Goal: Transaction & Acquisition: Obtain resource

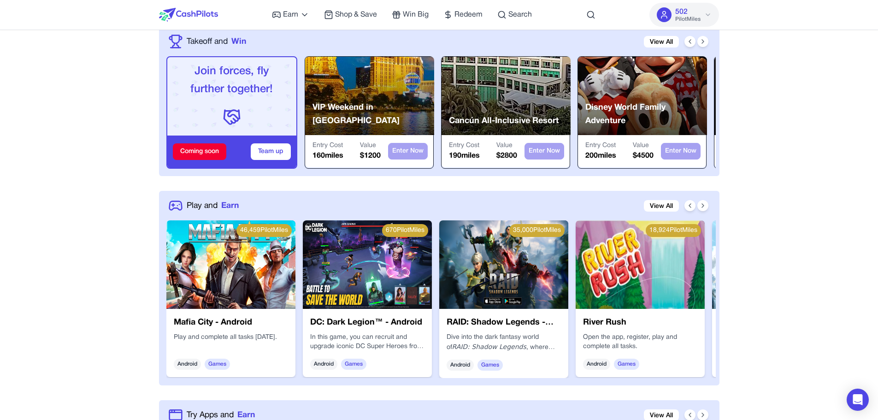
scroll to position [323, 0]
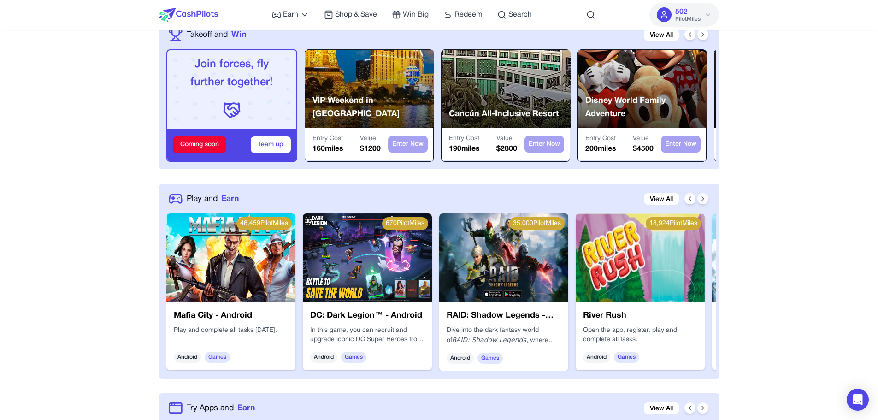
click at [707, 197] on button at bounding box center [702, 198] width 11 height 11
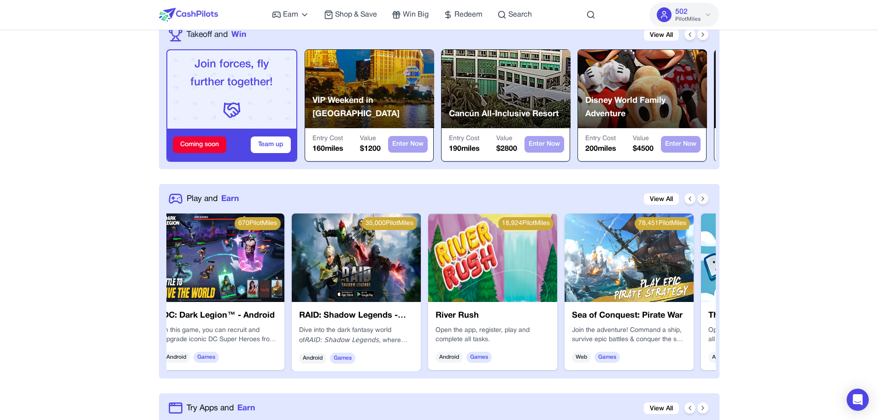
click at [706, 197] on button at bounding box center [702, 198] width 11 height 11
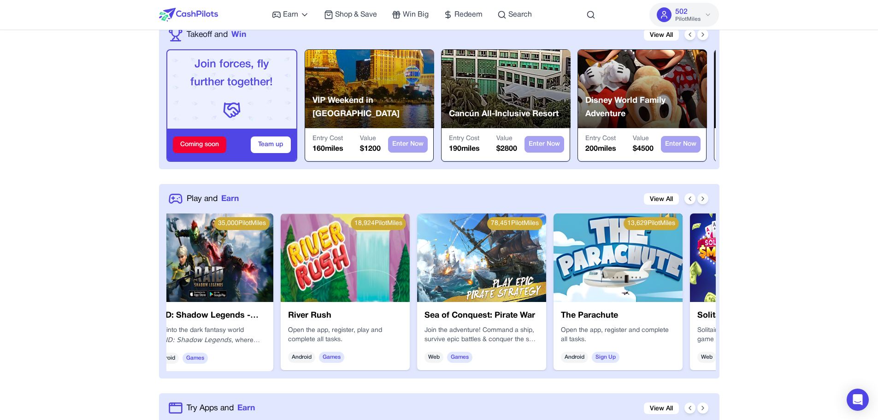
click at [706, 197] on button at bounding box center [702, 198] width 11 height 11
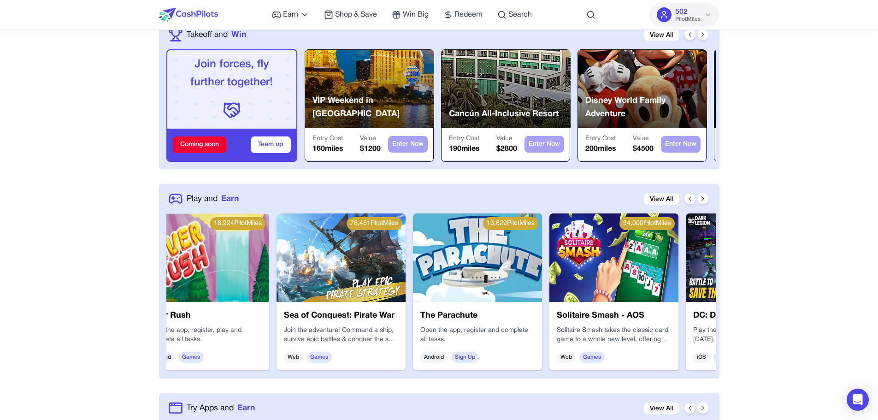
scroll to position [0, 442]
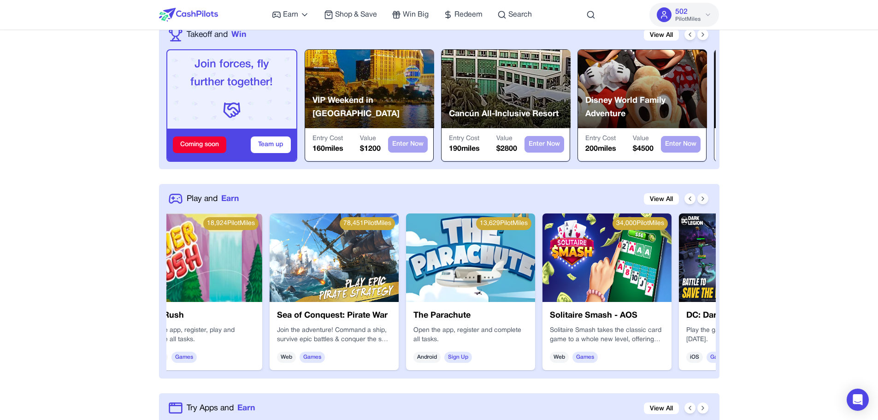
click at [706, 197] on button at bounding box center [702, 198] width 11 height 11
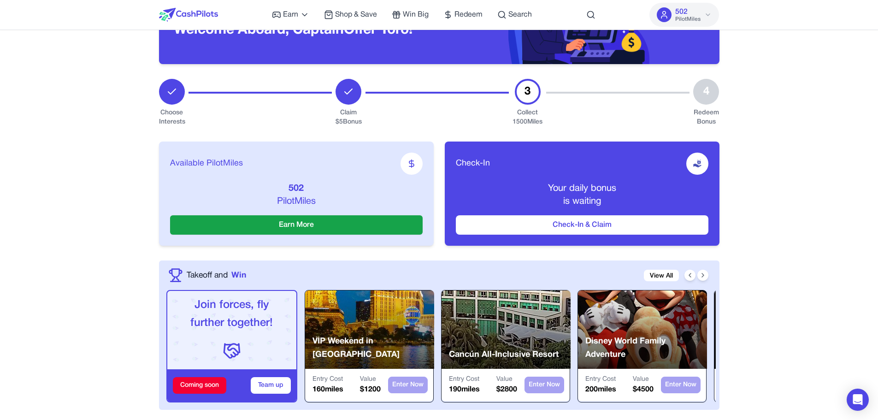
scroll to position [0, 0]
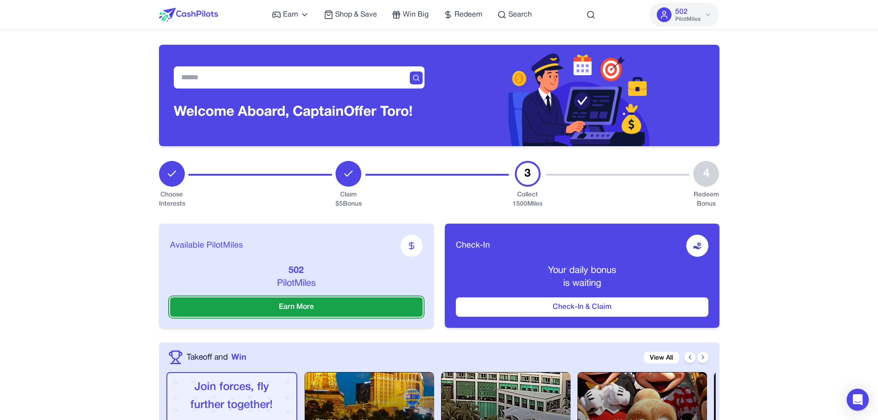
click at [350, 304] on button "Earn More" at bounding box center [296, 306] width 253 height 19
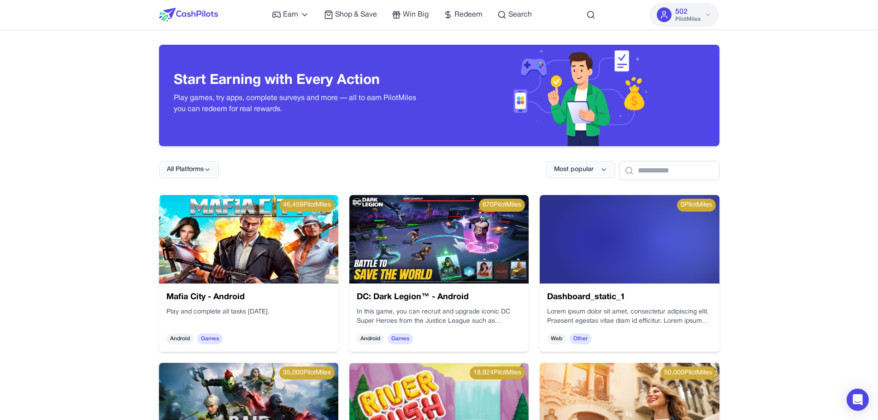
click at [544, 98] on img at bounding box center [579, 95] width 142 height 101
click at [647, 264] on img at bounding box center [629, 239] width 179 height 88
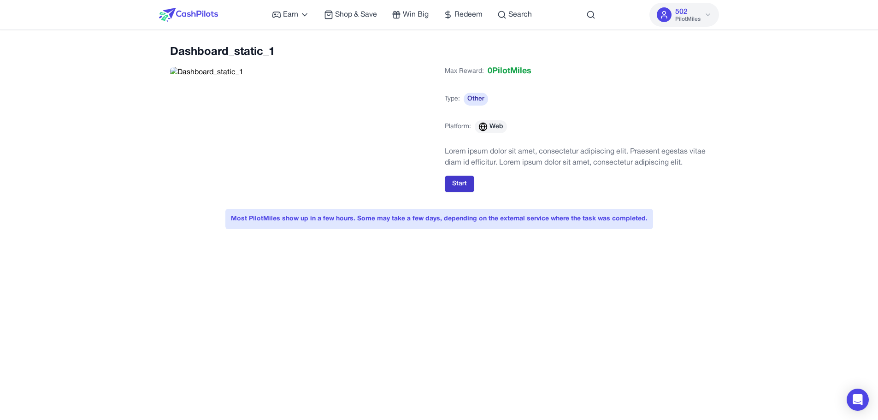
click at [470, 188] on button "Start" at bounding box center [459, 184] width 29 height 17
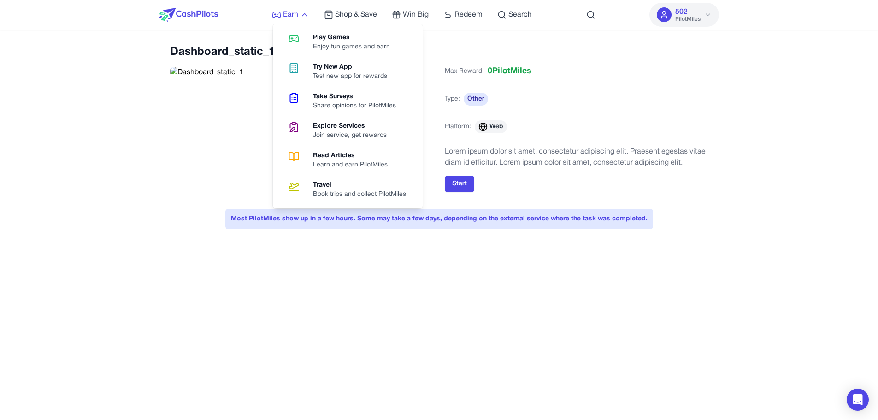
click at [291, 20] on span "Earn" at bounding box center [290, 14] width 15 height 11
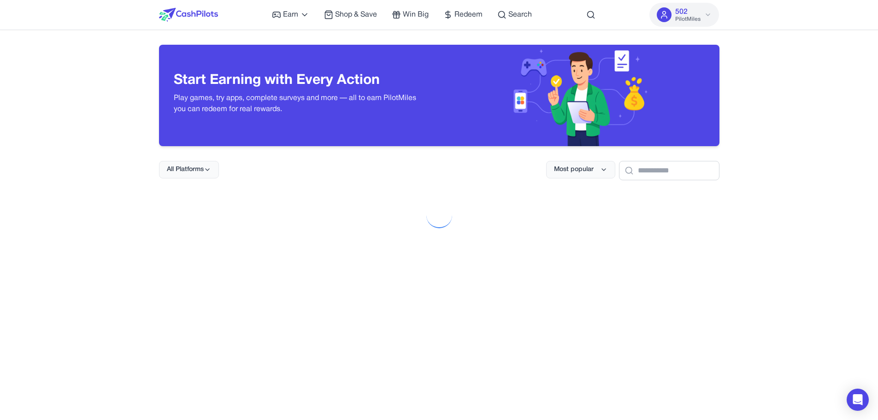
click at [170, 16] on img at bounding box center [188, 15] width 59 height 14
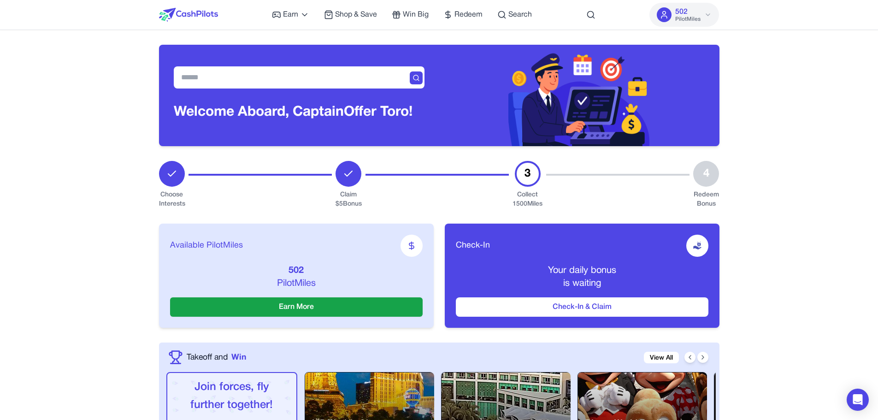
click at [599, 295] on div "Check-In Your daily bonus is waiting Check-In & Claim" at bounding box center [582, 275] width 275 height 104
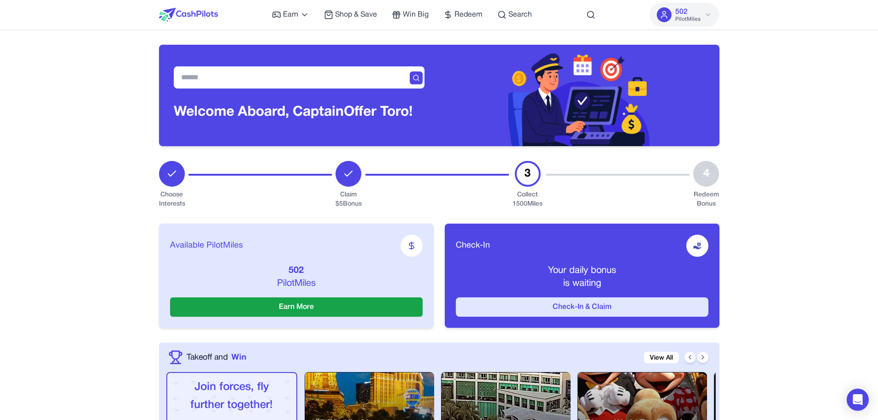
click at [599, 302] on button "Check-In & Claim" at bounding box center [582, 306] width 253 height 19
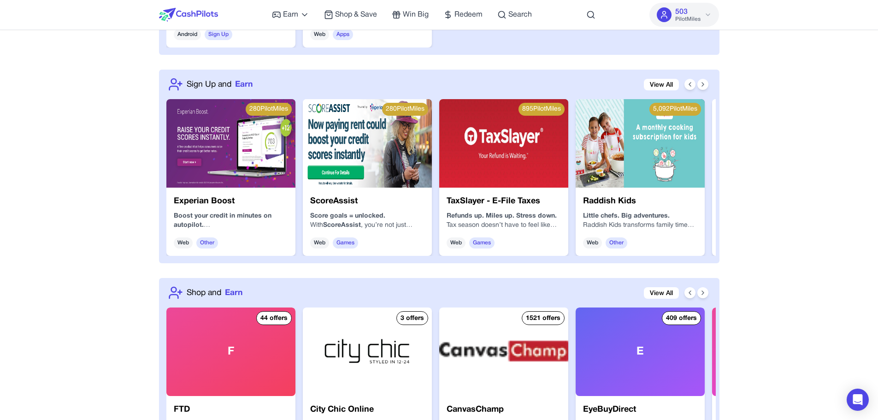
scroll to position [968, 0]
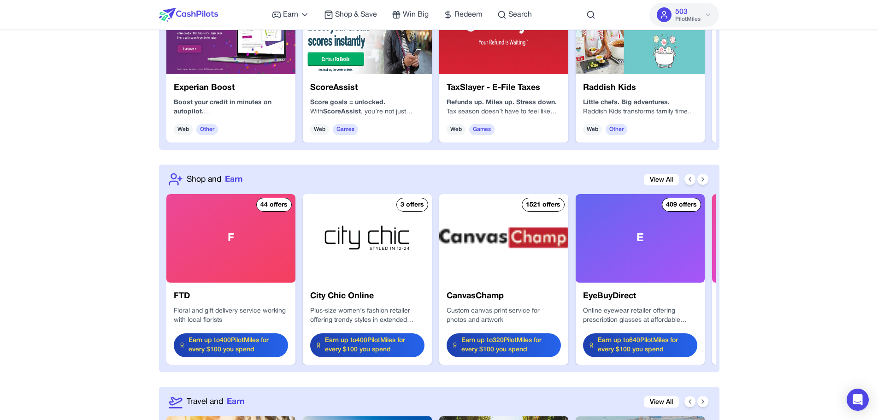
click at [119, 160] on div "Earn Play Games Enjoy fun games and earn Try New App Test new app for rewards T…" at bounding box center [439, 202] width 878 height 2341
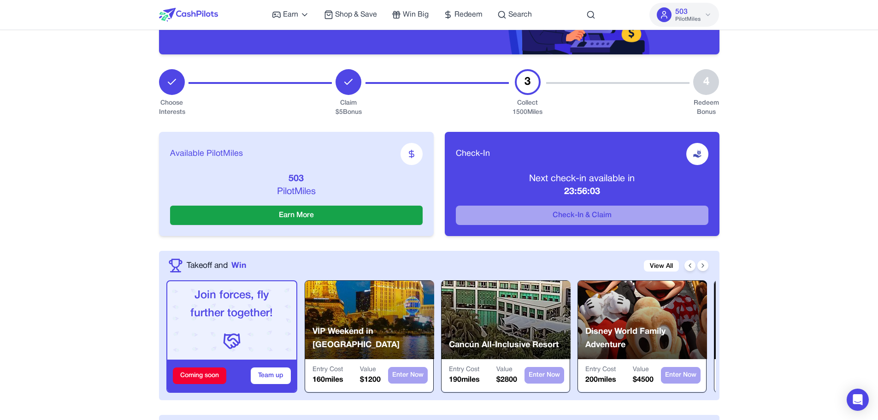
scroll to position [0, 0]
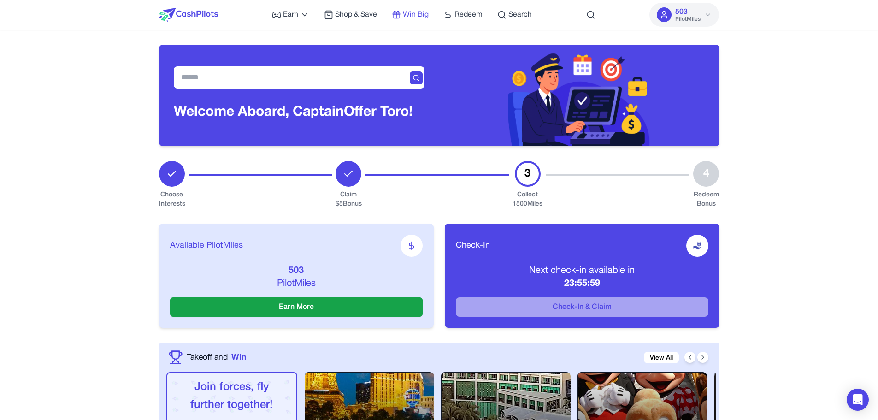
click at [419, 17] on span "Win Big" at bounding box center [416, 14] width 26 height 11
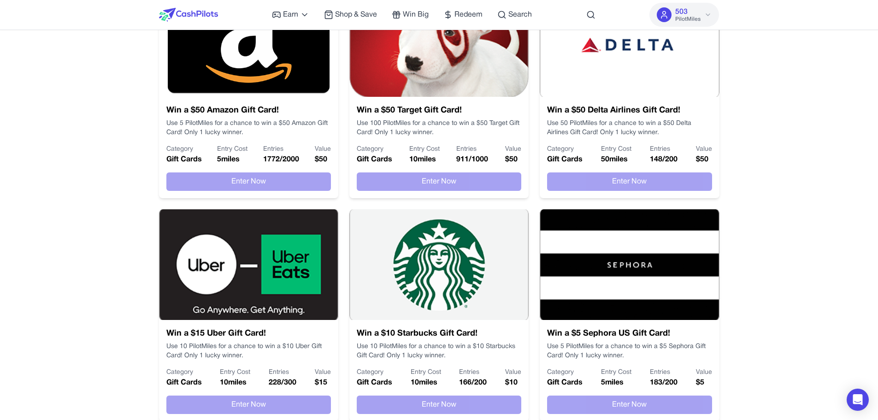
scroll to position [645, 0]
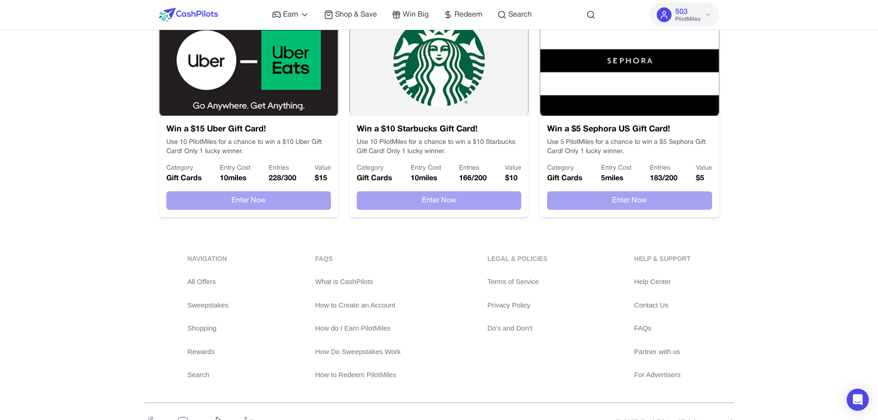
click at [484, 210] on div "Win a $10 Starbucks Gift Card! Use 10 PilotMiles for a chance to win a $10 Star…" at bounding box center [438, 166] width 179 height 101
click at [460, 210] on div "Win a $10 Starbucks Gift Card! Use 10 PilotMiles for a chance to win a $10 Star…" at bounding box center [438, 166] width 179 height 101
drag, startPoint x: 460, startPoint y: 210, endPoint x: 445, endPoint y: 196, distance: 20.5
click at [459, 211] on div "Win a $10 Starbucks Gift Card! Use 10 PilotMiles for a chance to win a $10 Star…" at bounding box center [438, 166] width 179 height 101
click at [431, 186] on div "Win a $10 Starbucks Gift Card! Use 10 PilotMiles for a chance to win a $10 Star…" at bounding box center [438, 166] width 179 height 101
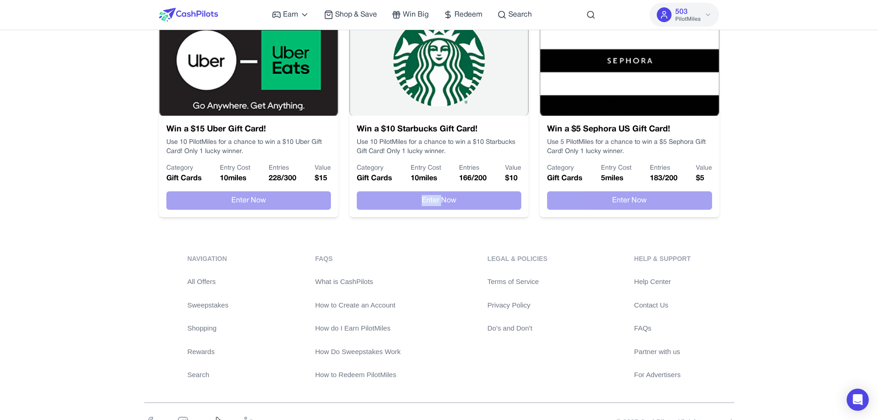
click at [431, 186] on div "Win a $10 Starbucks Gift Card! Use 10 PilotMiles for a chance to win a $10 Star…" at bounding box center [438, 166] width 179 height 101
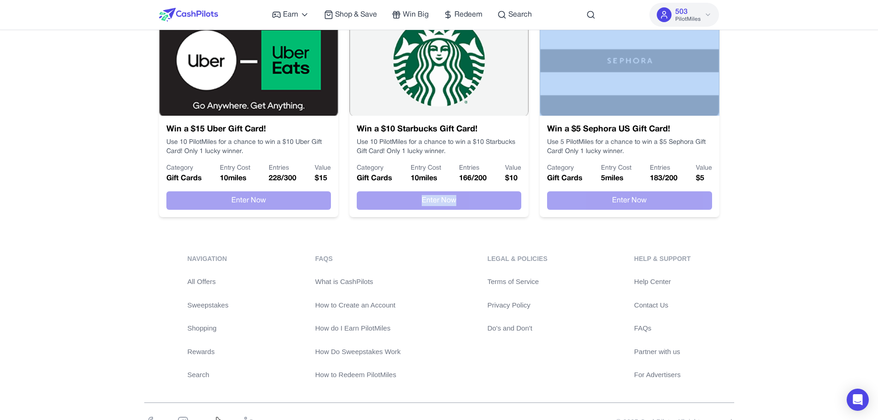
click at [431, 186] on div "Win a $10 Starbucks Gift Card! Use 10 PilotMiles for a chance to win a $10 Star…" at bounding box center [438, 166] width 179 height 101
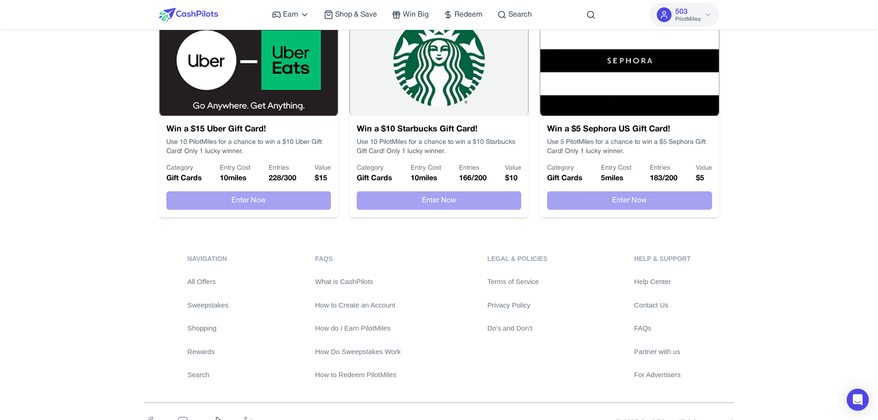
click at [423, 178] on p "10 miles" at bounding box center [426, 178] width 30 height 11
click at [425, 176] on p "10 miles" at bounding box center [426, 178] width 30 height 11
click at [426, 180] on p "10 miles" at bounding box center [426, 178] width 30 height 11
click at [382, 147] on p "Use 10 PilotMiles for a chance to win a $10 Starbucks Gift Card! Only 1 lucky w…" at bounding box center [439, 147] width 164 height 18
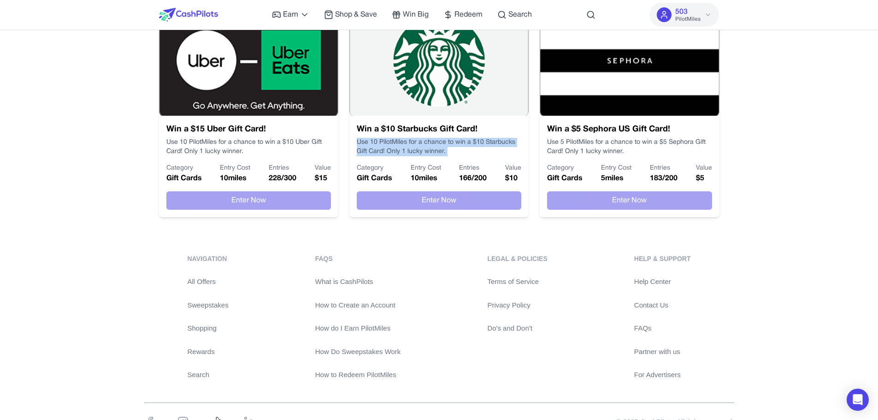
click at [381, 147] on p "Use 10 PilotMiles for a chance to win a $10 Starbucks Gift Card! Only 1 lucky w…" at bounding box center [439, 147] width 164 height 18
click at [377, 147] on p "Use 10 PilotMiles for a chance to win a $10 Starbucks Gift Card! Only 1 lucky w…" at bounding box center [439, 147] width 164 height 18
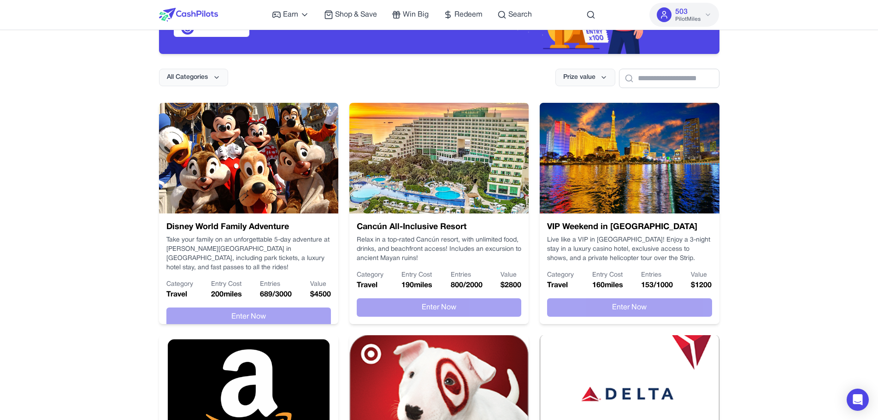
scroll to position [0, 0]
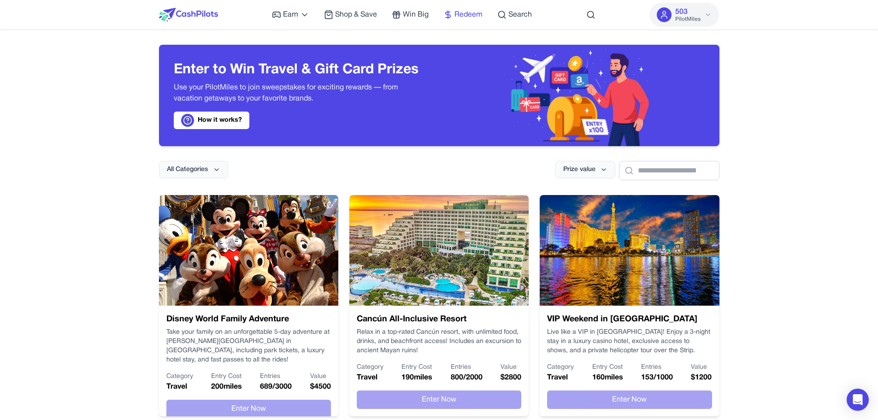
click at [452, 12] on icon at bounding box center [447, 14] width 9 height 9
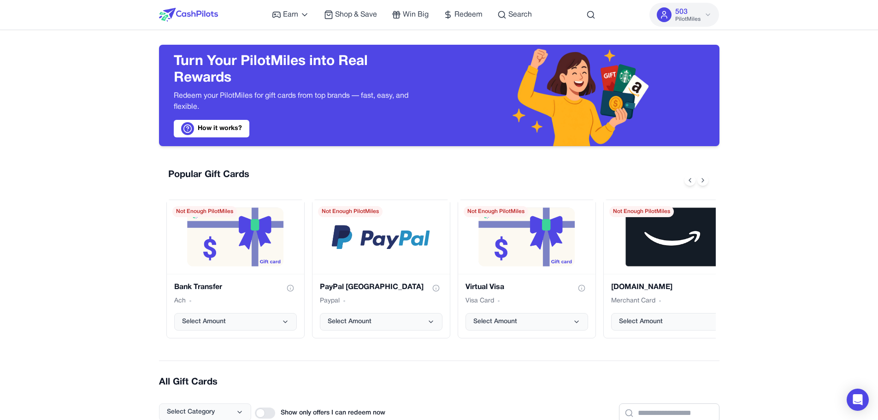
click at [447, 72] on div at bounding box center [579, 95] width 280 height 101
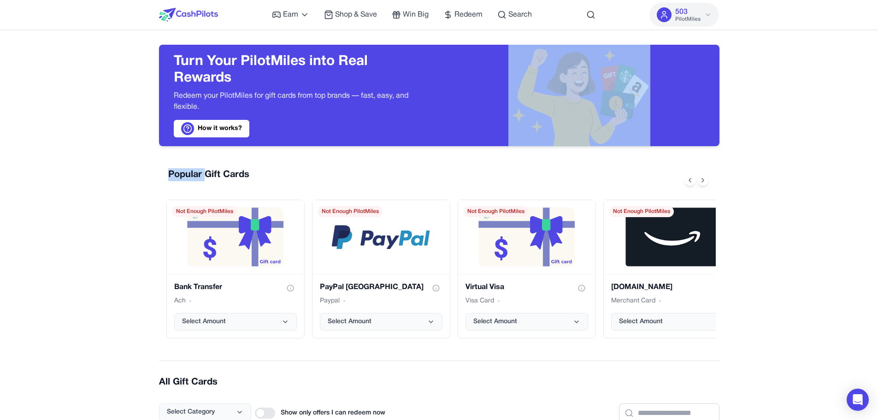
click at [447, 72] on div at bounding box center [579, 95] width 280 height 101
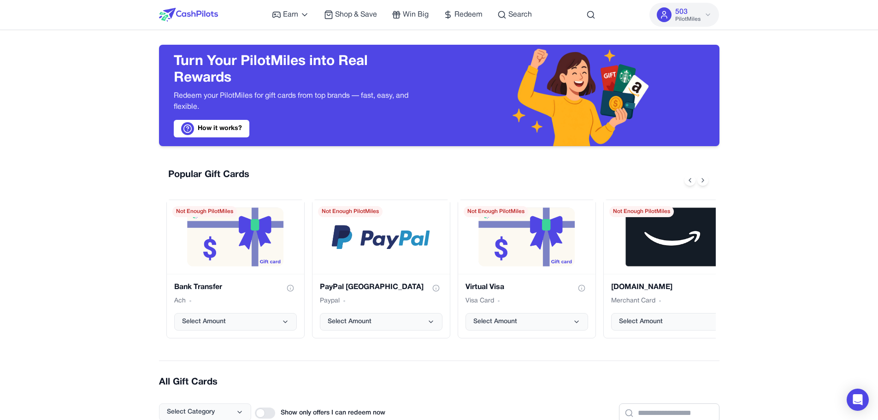
click at [435, 62] on div "Turn Your PilotMiles into Real Rewards Redeem your PilotMiles for gift cards fr…" at bounding box center [299, 95] width 280 height 101
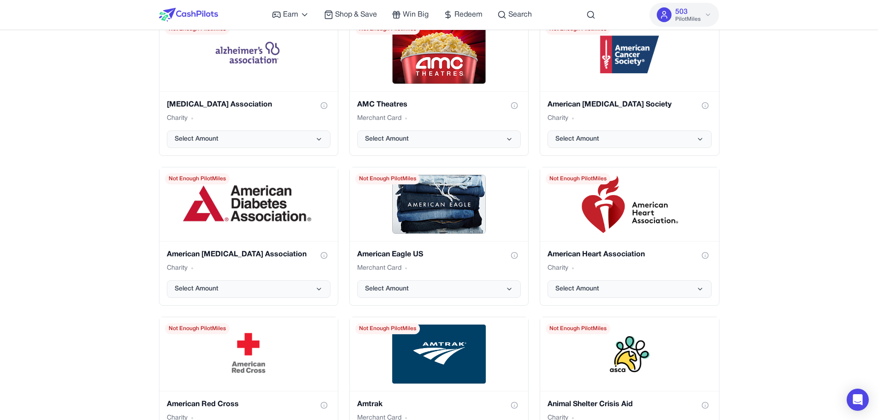
scroll to position [1060, 0]
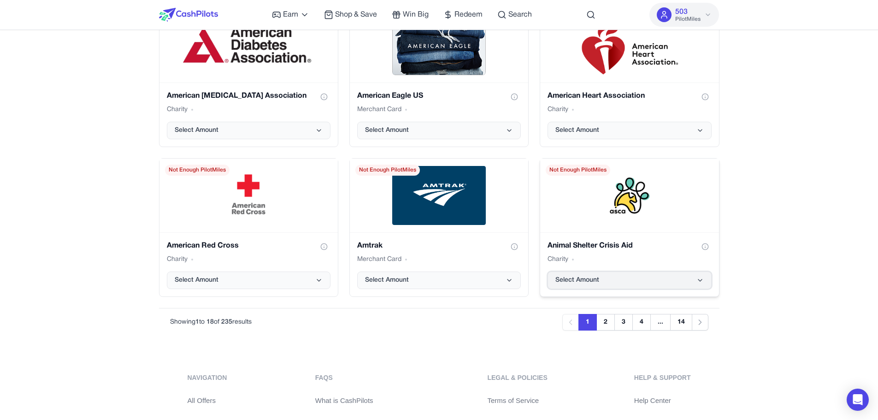
click at [597, 286] on button "Select Amount" at bounding box center [629, 280] width 164 height 18
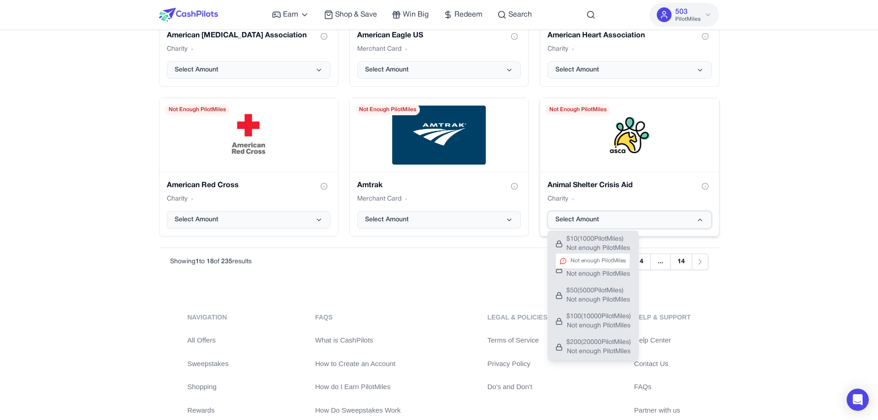
scroll to position [1198, 0]
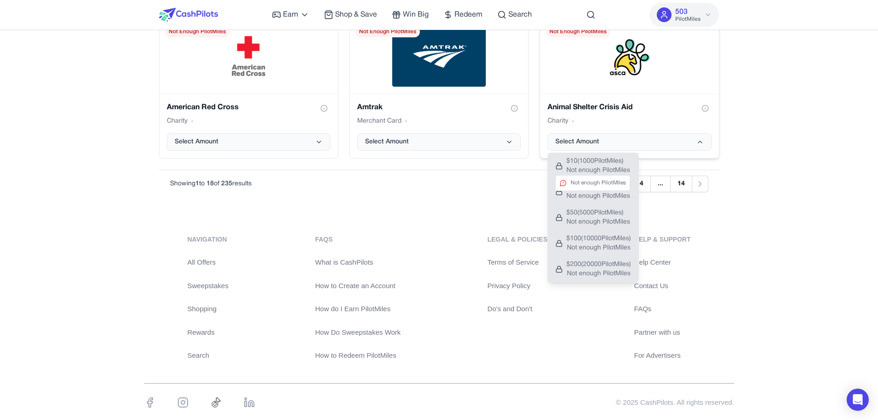
click at [571, 164] on span "$ 10 ( 1000 PilotMiles)" at bounding box center [598, 161] width 64 height 9
click at [527, 153] on div "Amtrak Merchant Card Select Amount" at bounding box center [439, 126] width 178 height 64
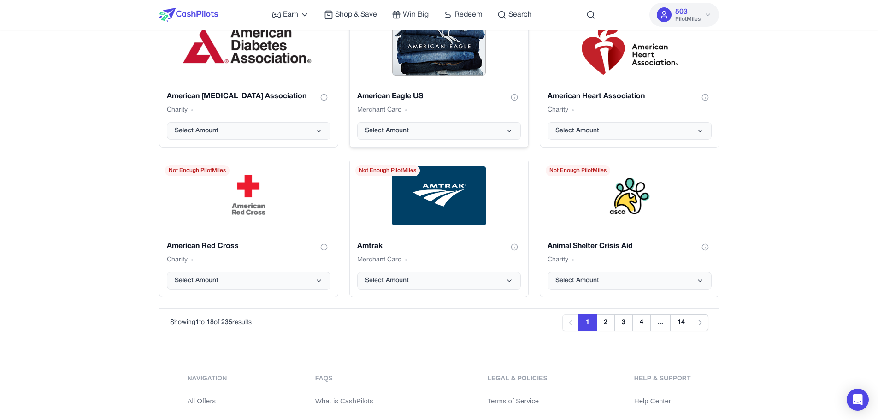
scroll to position [1060, 0]
click at [599, 325] on button "2" at bounding box center [605, 322] width 18 height 17
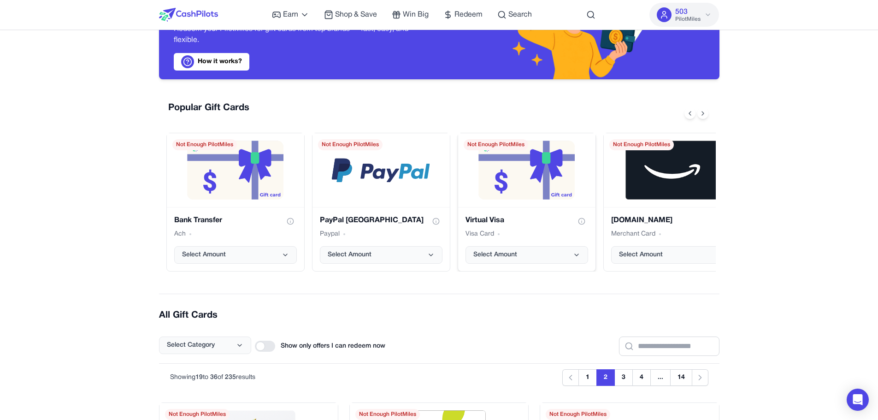
scroll to position [0, 0]
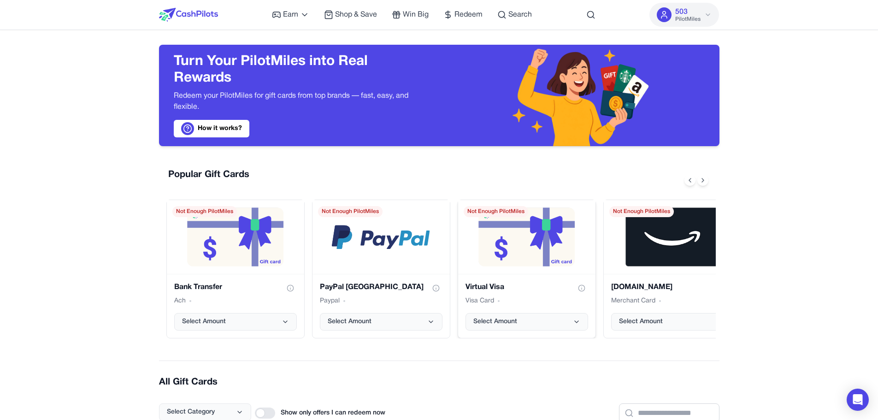
click at [526, 247] on img "Virtual Visa gift card" at bounding box center [526, 236] width 97 height 59
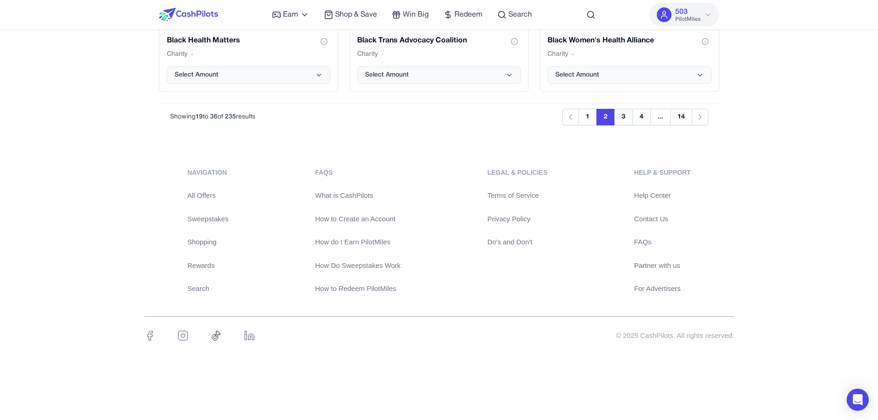
click at [618, 120] on button "3" at bounding box center [623, 117] width 18 height 17
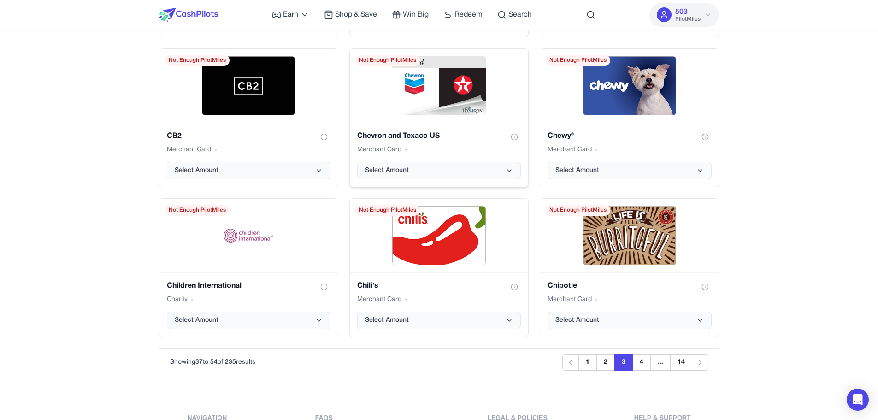
scroll to position [1067, 0]
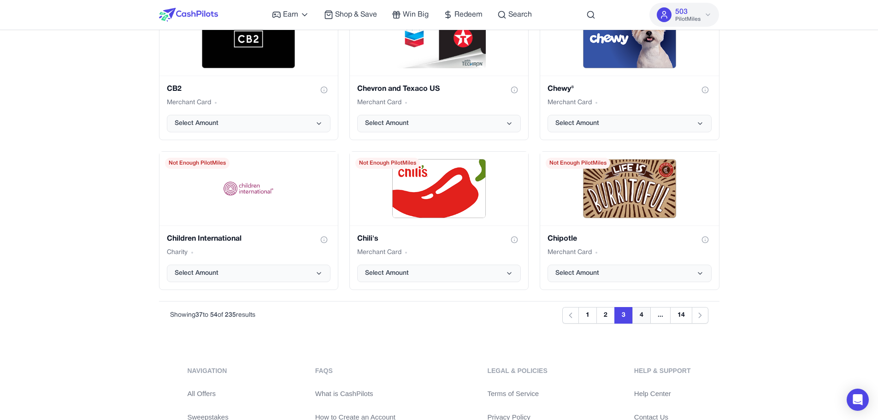
click at [639, 316] on button "4" at bounding box center [641, 315] width 18 height 17
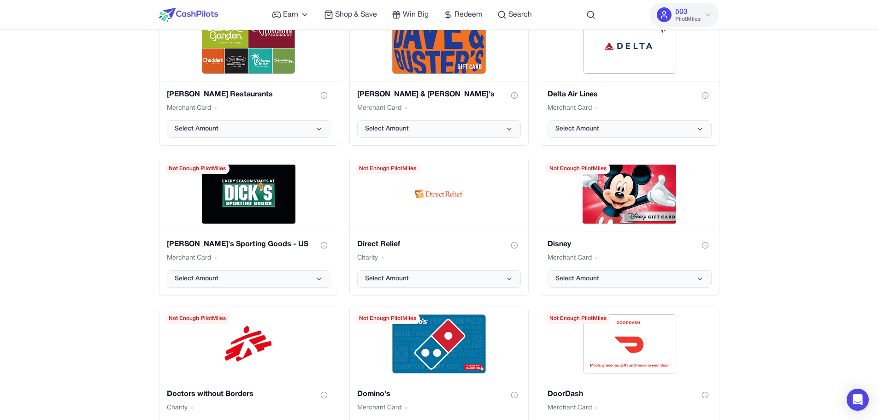
scroll to position [928, 0]
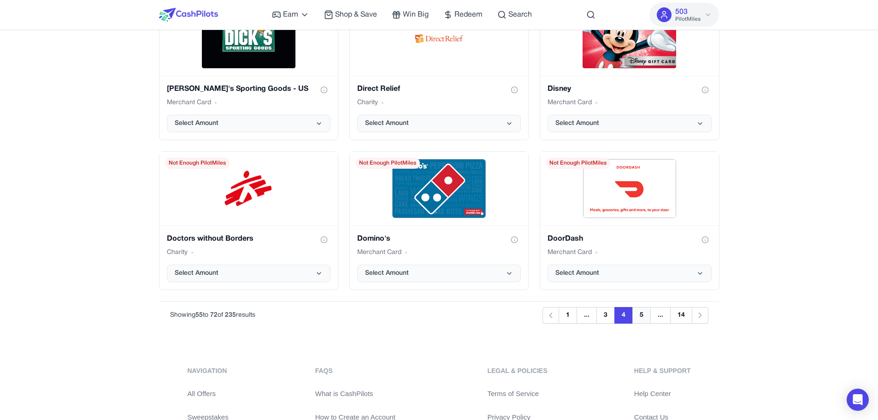
click at [641, 312] on button "5" at bounding box center [641, 315] width 18 height 17
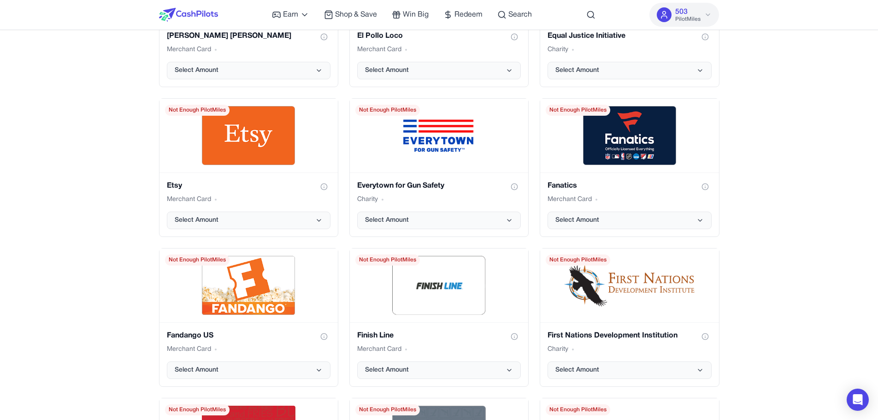
scroll to position [882, 0]
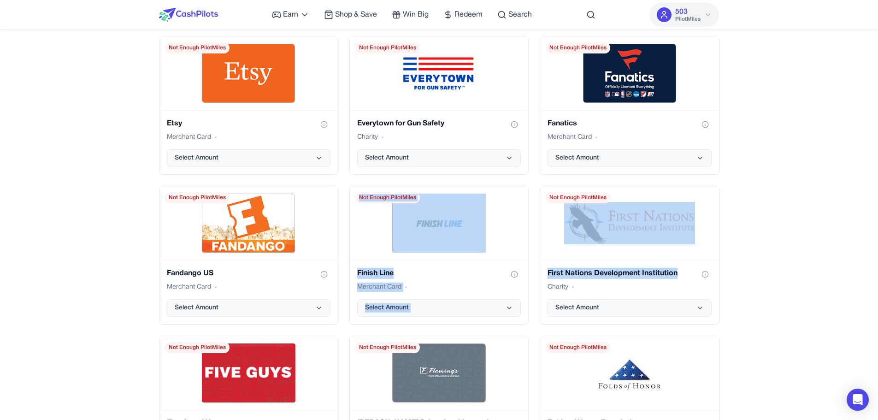
drag, startPoint x: 504, startPoint y: 206, endPoint x: 757, endPoint y: 262, distance: 258.6
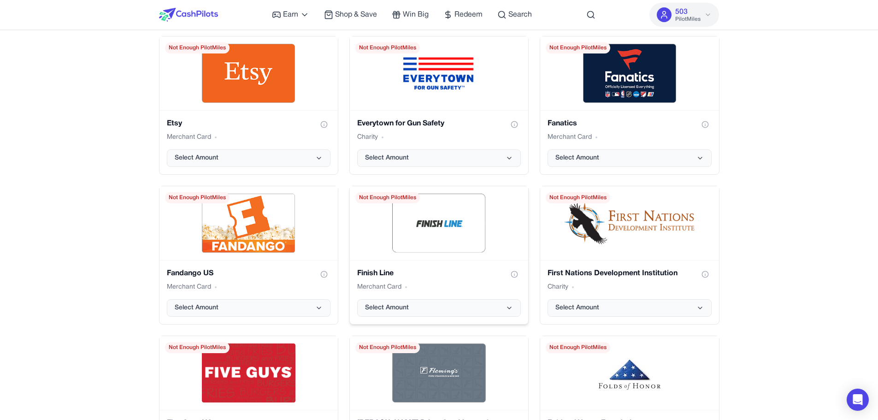
click at [515, 191] on div "Finish Line gift card" at bounding box center [439, 223] width 178 height 74
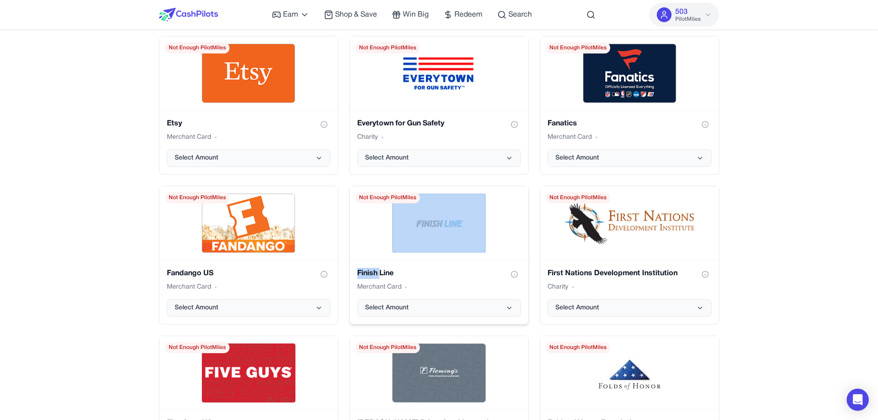
click at [515, 191] on div "Finish Line gift card" at bounding box center [439, 223] width 178 height 74
click at [526, 201] on div "Finish Line gift card" at bounding box center [439, 223] width 178 height 74
click at [526, 222] on div "Finish Line gift card" at bounding box center [439, 223] width 178 height 74
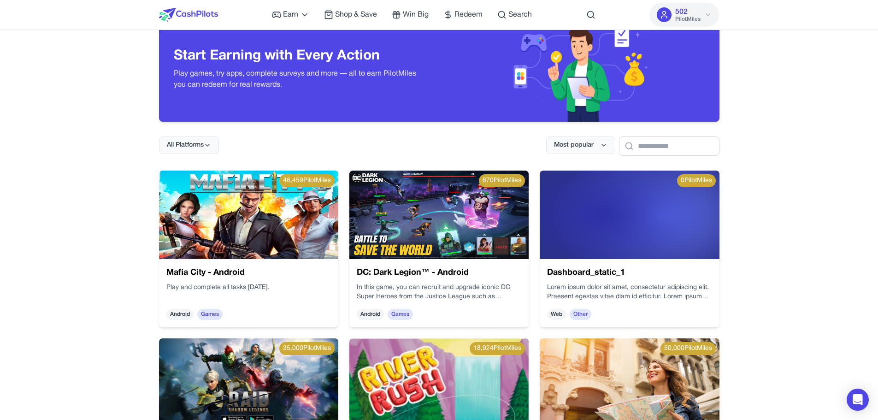
scroll to position [46, 0]
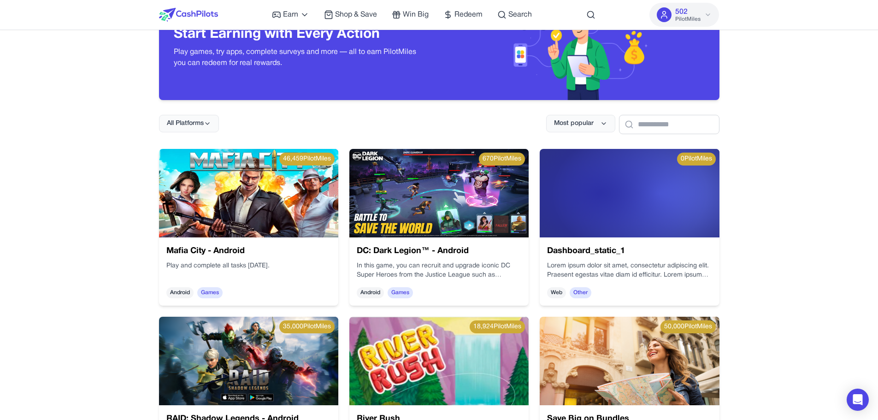
click at [592, 208] on img at bounding box center [629, 193] width 179 height 88
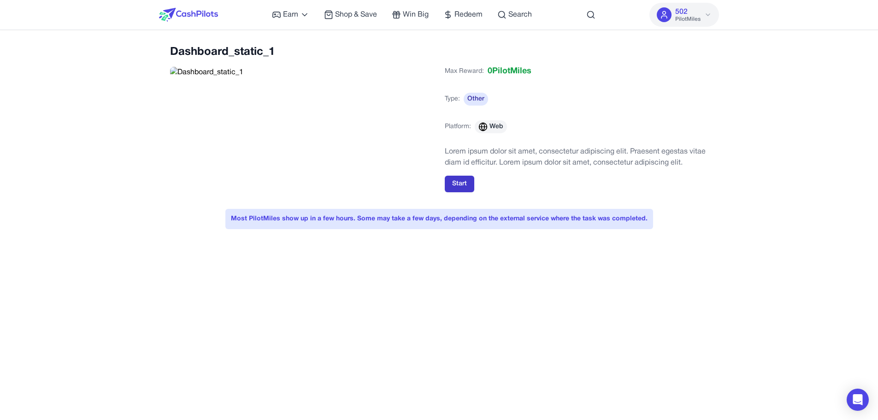
click at [446, 185] on button "Start" at bounding box center [459, 184] width 29 height 17
